Goal: Task Accomplishment & Management: Complete application form

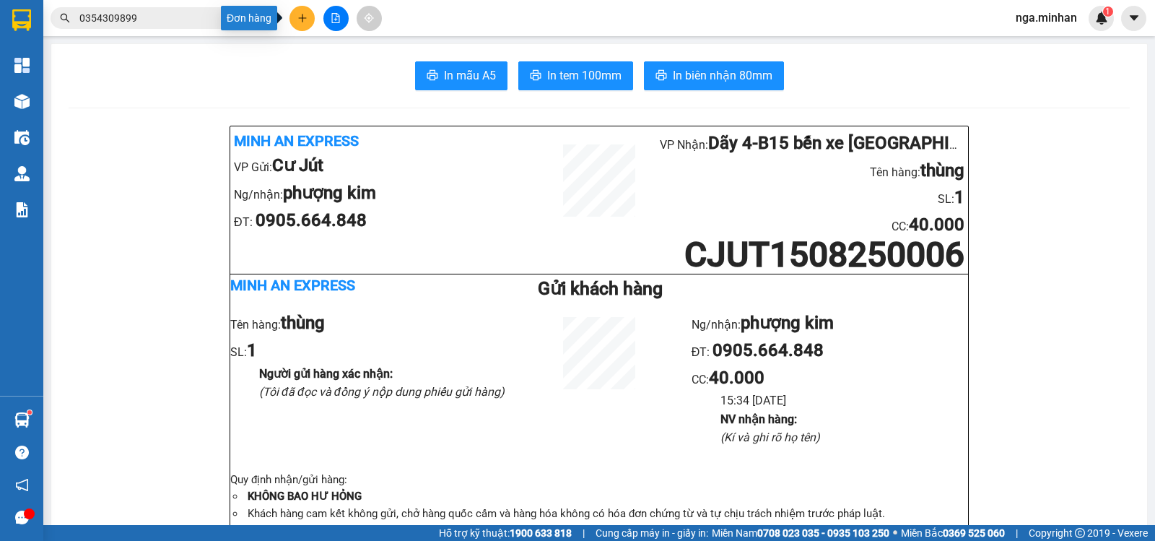
click at [302, 20] on icon "plus" at bounding box center [302, 18] width 10 height 10
click at [353, 46] on div "Tạo đơn hàng" at bounding box center [359, 54] width 63 height 16
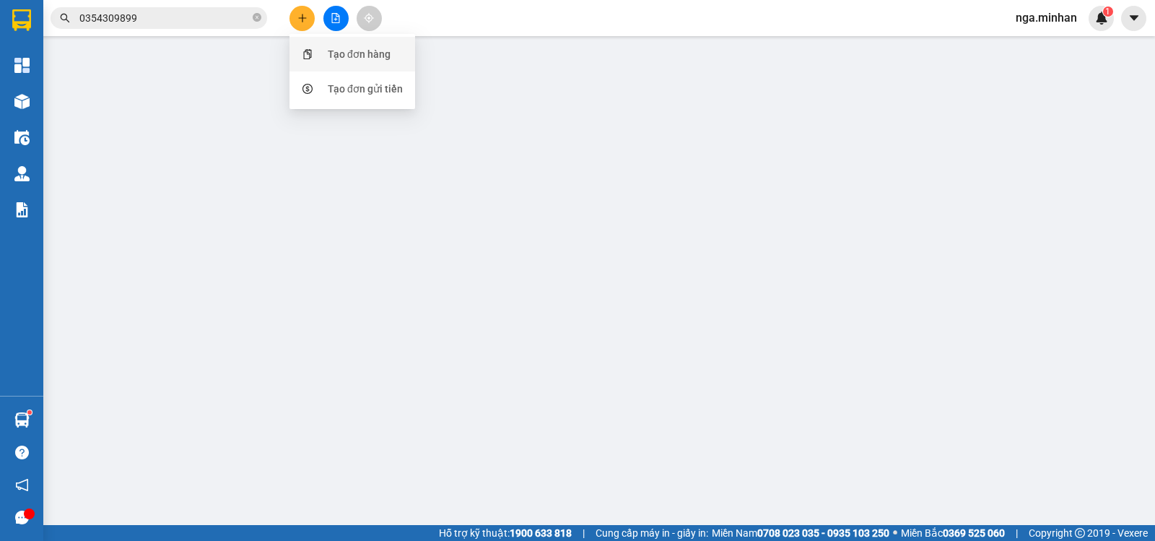
click at [353, 46] on div "TẠO ĐƠN HÀNG Yêu cầu xuất hóa đơn điện tử Transit Pickup Surcharge Ids Transit …" at bounding box center [577, 256] width 1059 height 499
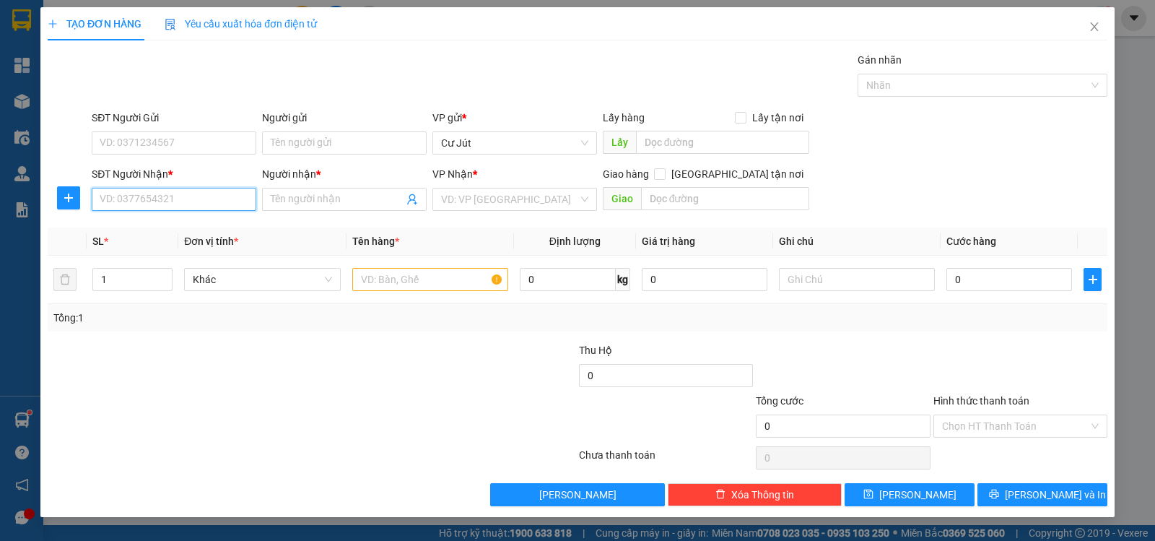
click at [179, 206] on input "SĐT Người Nhận *" at bounding box center [174, 199] width 165 height 23
type input "0935801032"
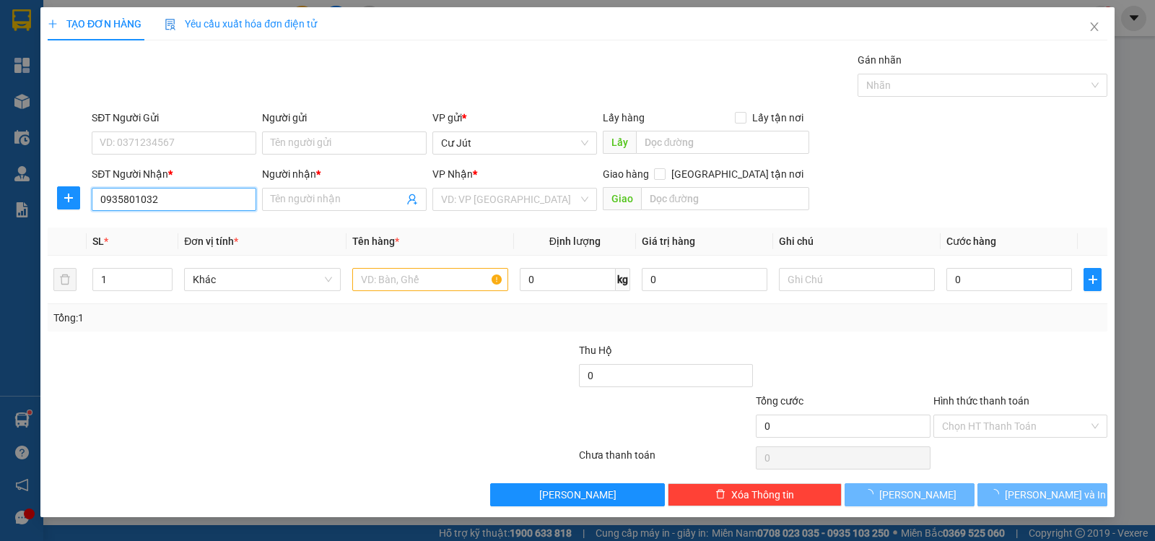
click at [154, 206] on input "0935801032" at bounding box center [174, 199] width 165 height 23
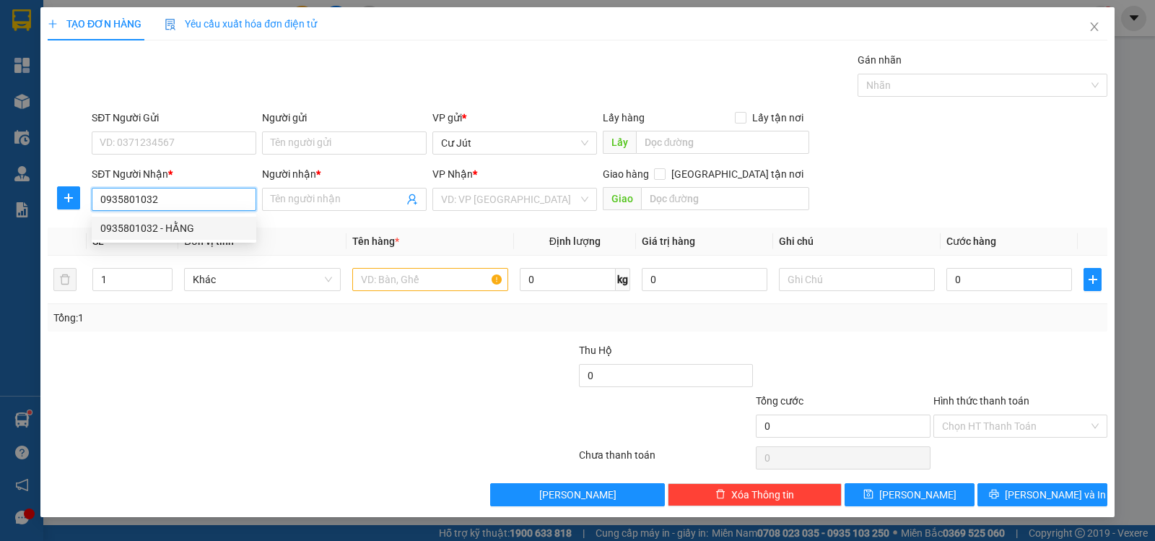
click at [175, 230] on div "0935801032 - HẰNG" at bounding box center [173, 228] width 147 height 16
type input "HẰNG"
type input "0935801032"
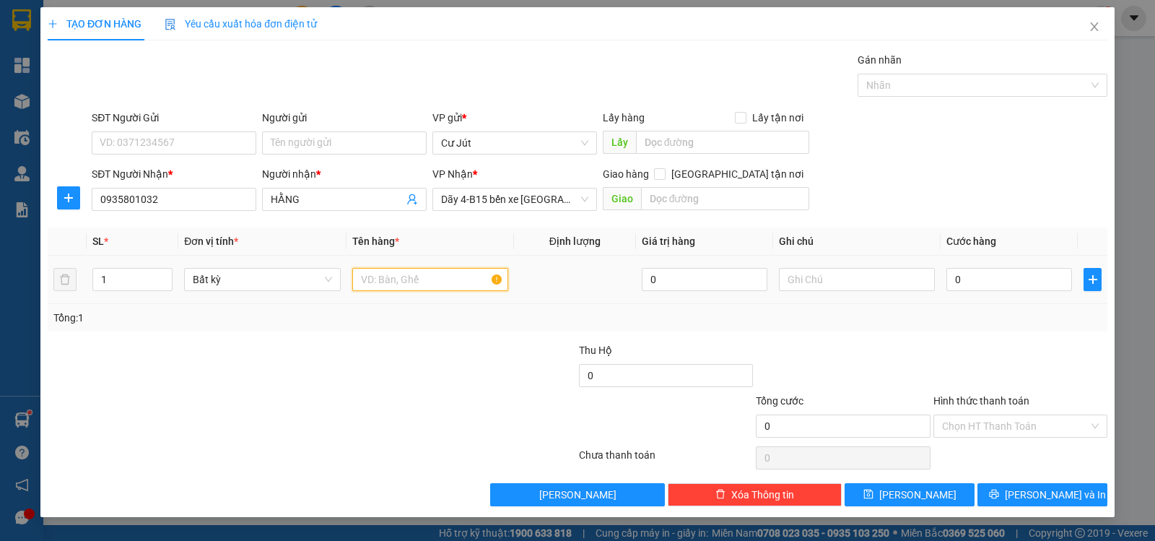
click at [435, 283] on input "text" at bounding box center [430, 279] width 156 height 23
type input "bao"
click at [988, 278] on input "0" at bounding box center [1009, 279] width 126 height 23
type input "5"
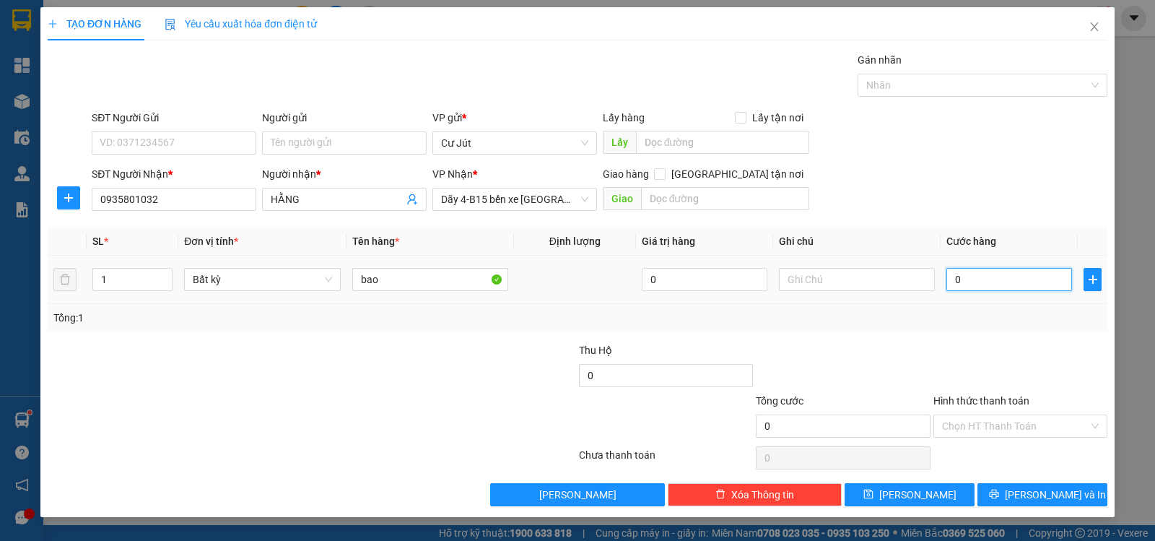
type input "5"
type input "50"
type input "50.000"
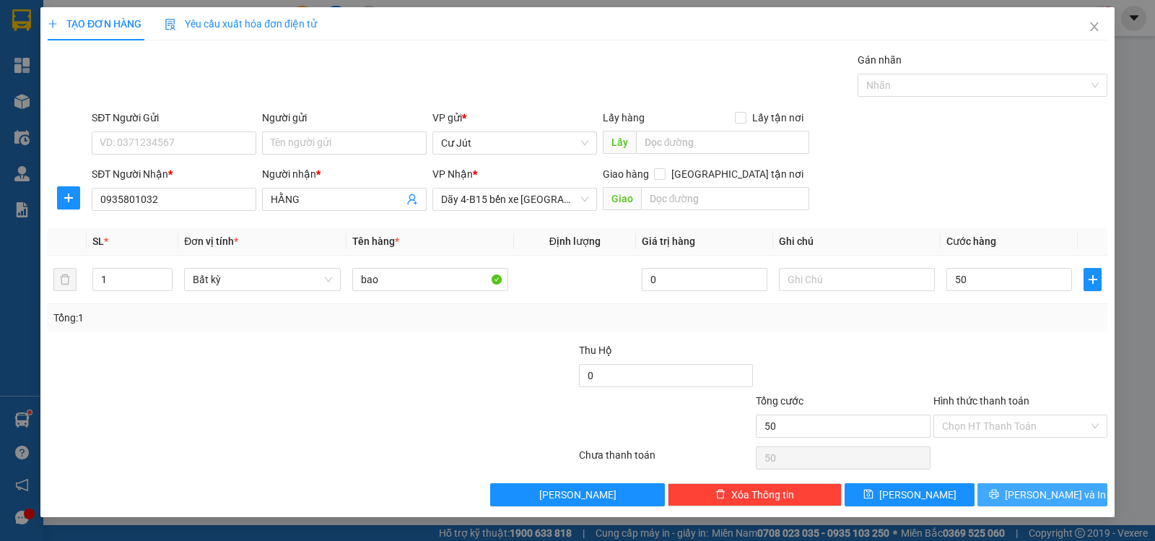
type input "50.000"
click at [1082, 493] on button "[PERSON_NAME] và In" at bounding box center [1042, 494] width 130 height 23
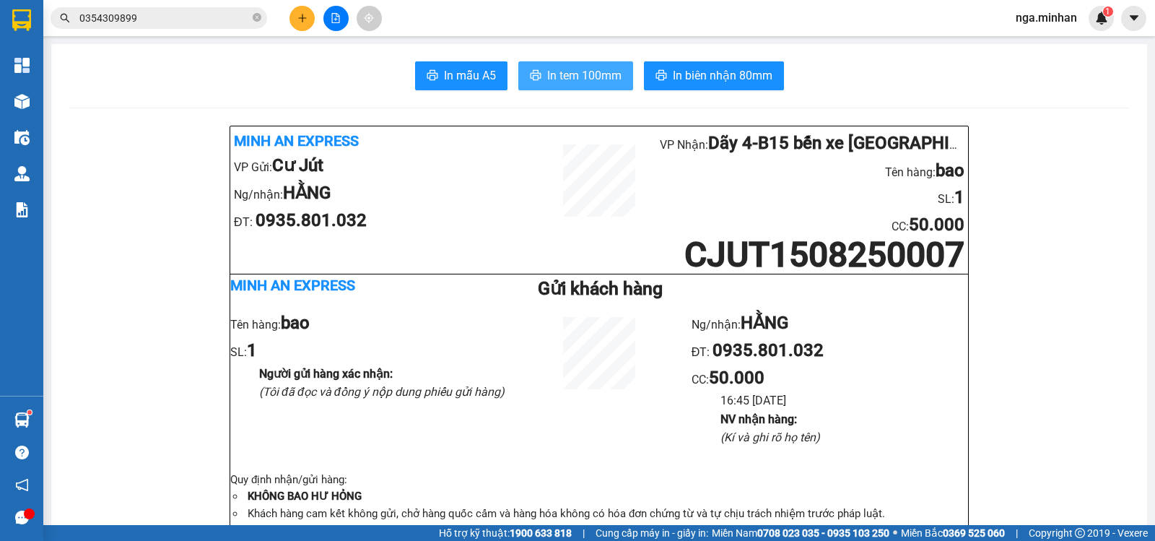
click at [606, 83] on span "In tem 100mm" at bounding box center [584, 75] width 74 height 18
